Goal: Navigation & Orientation: Find specific page/section

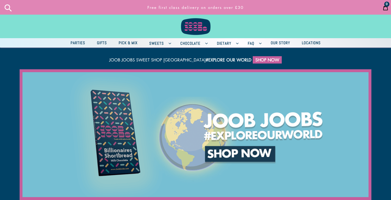
click at [128, 43] on span "Pick & Mix" at bounding box center [128, 42] width 24 height 7
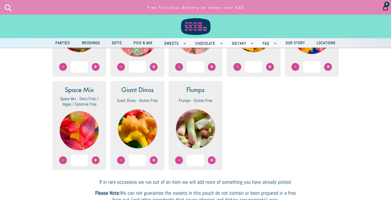
scroll to position [654, 0]
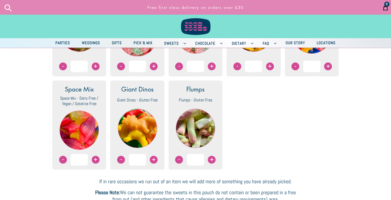
click at [144, 44] on span "Pick & Mix" at bounding box center [143, 42] width 24 height 7
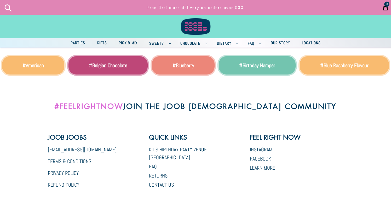
scroll to position [981, 0]
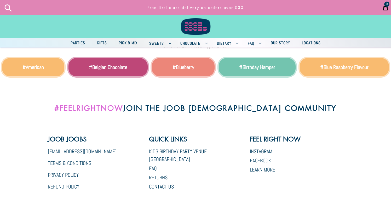
click at [76, 43] on span "Parties" at bounding box center [78, 42] width 20 height 7
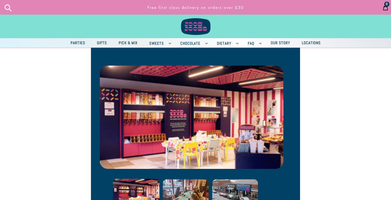
scroll to position [64, 0]
